Goal: Navigation & Orientation: Find specific page/section

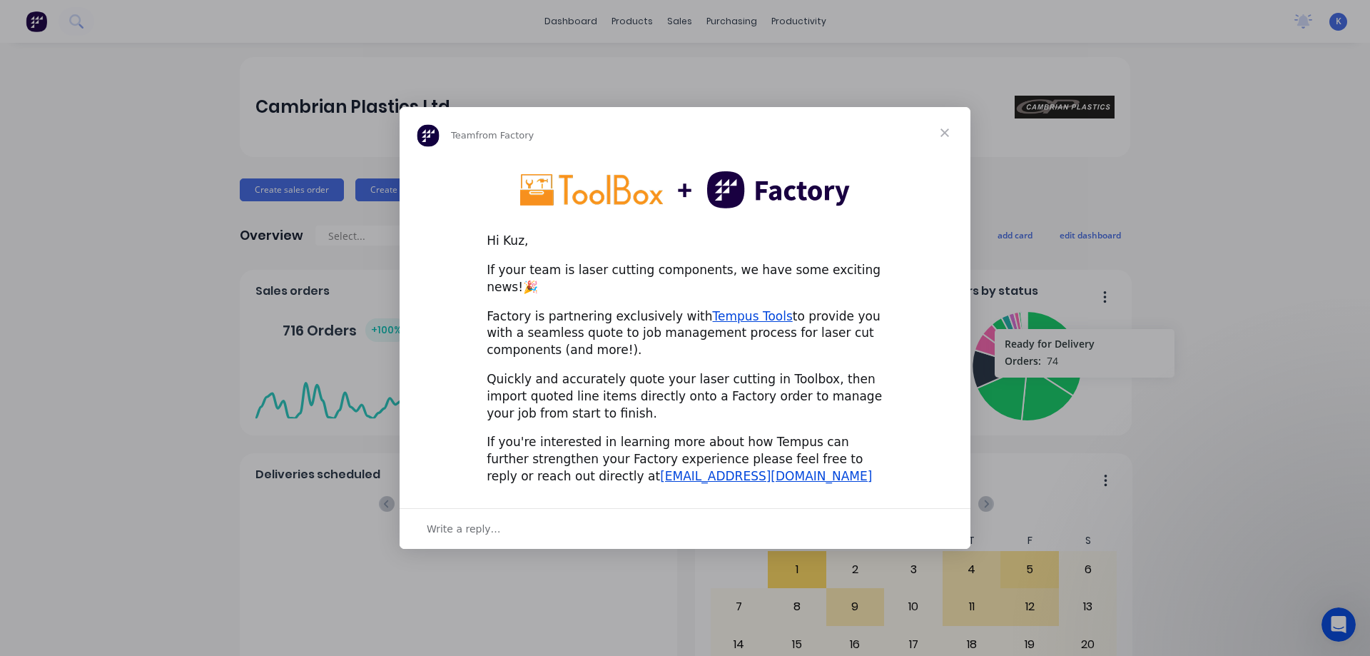
click at [942, 144] on span "Close" at bounding box center [944, 132] width 51 height 51
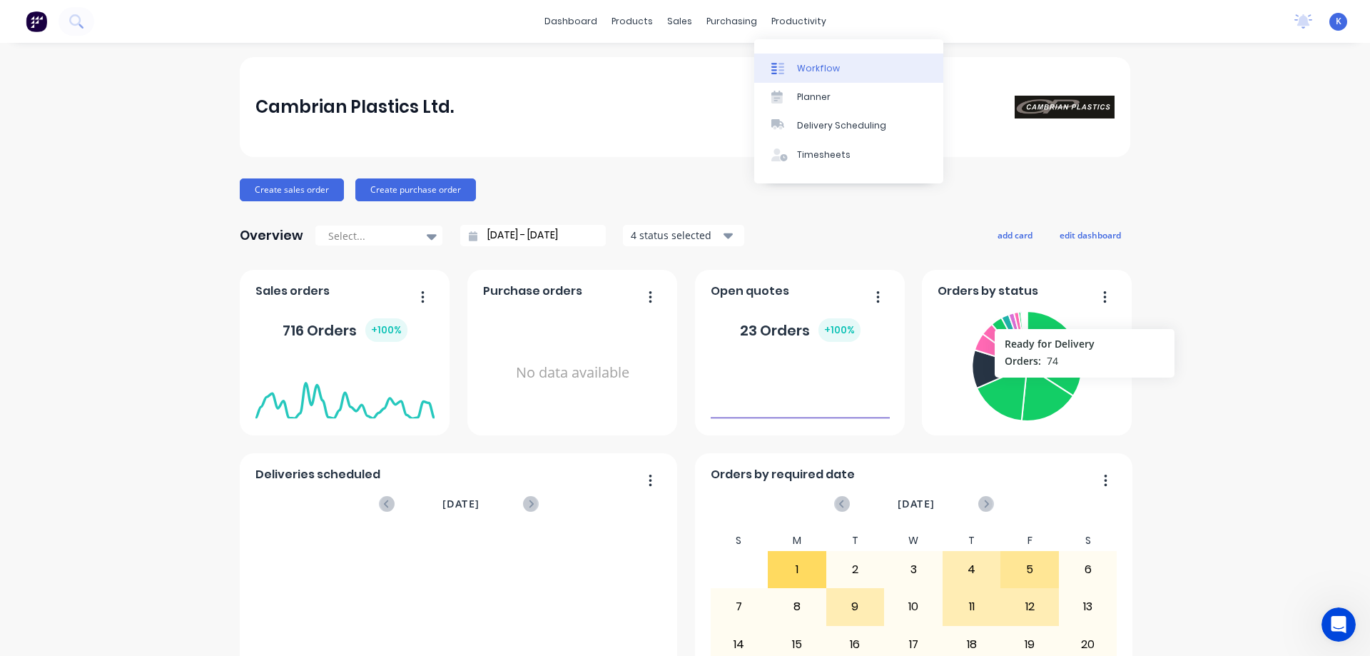
click at [815, 66] on div "Workflow" at bounding box center [818, 68] width 43 height 13
